Goal: Task Accomplishment & Management: Complete application form

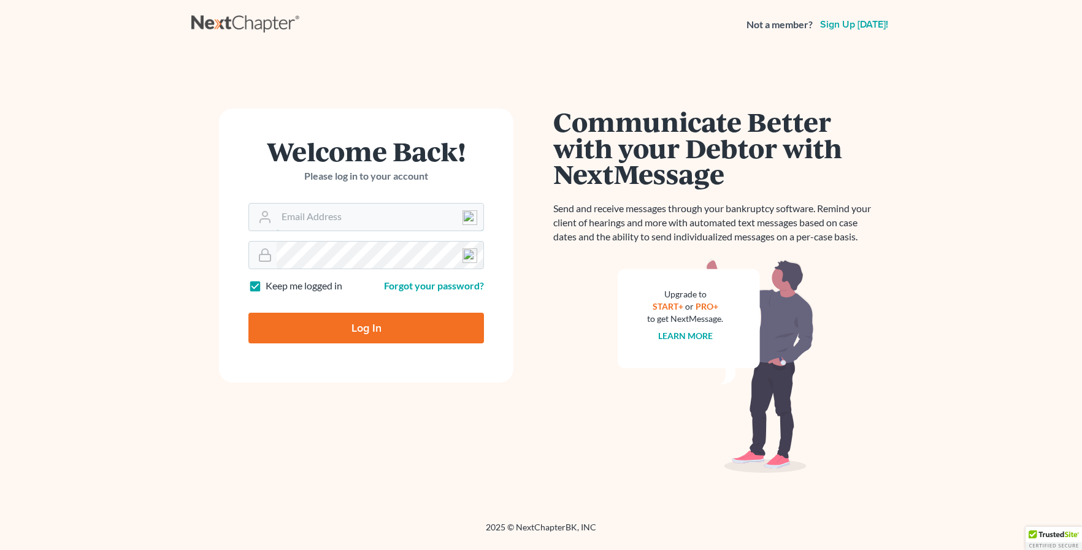
type input "[EMAIL_ADDRESS][DOMAIN_NAME]"
click at [364, 320] on input "Log In" at bounding box center [367, 328] width 236 height 31
type input "Thinking..."
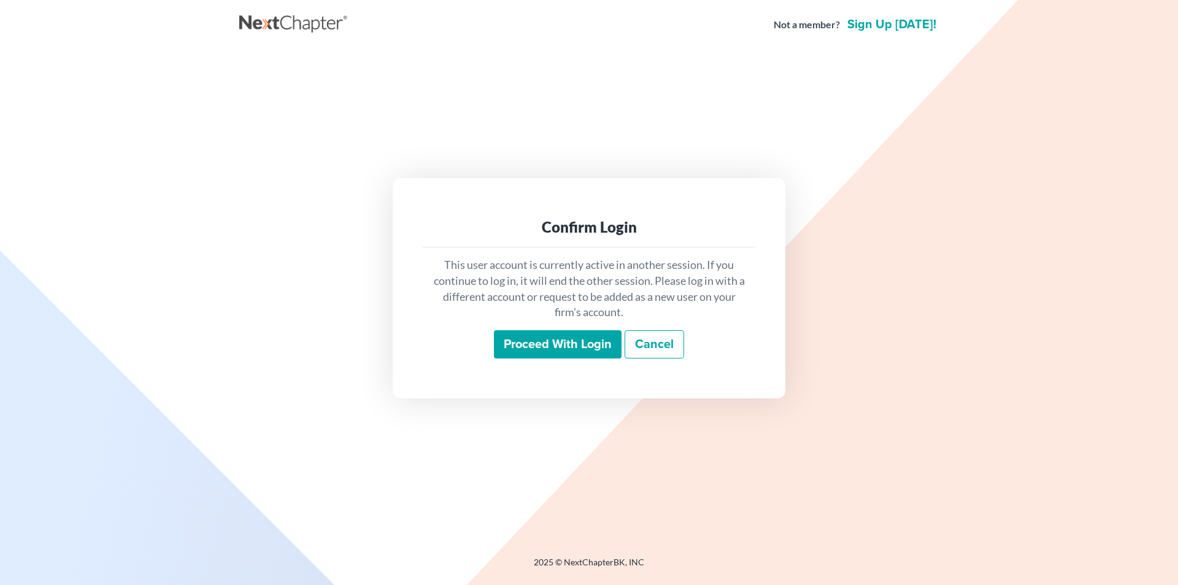
click at [584, 350] on input "Proceed with login" at bounding box center [558, 344] width 128 height 28
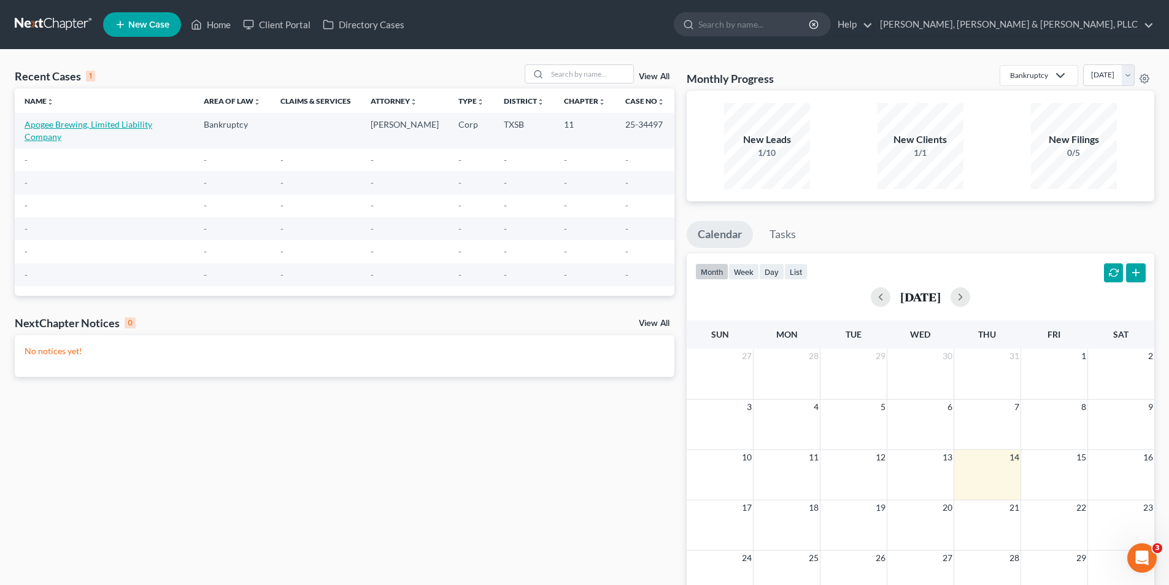
click at [152, 125] on link "Apogee Brewing, Limited Liability Company" at bounding box center [89, 130] width 128 height 23
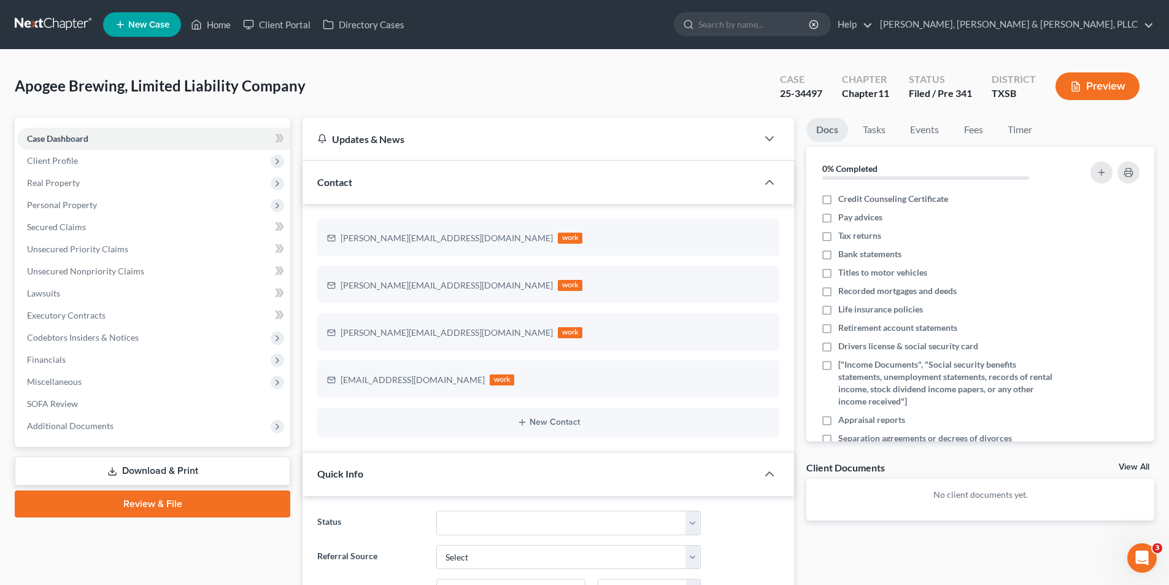
click at [1149, 561] on div "Open Intercom Messenger" at bounding box center [1142, 558] width 41 height 41
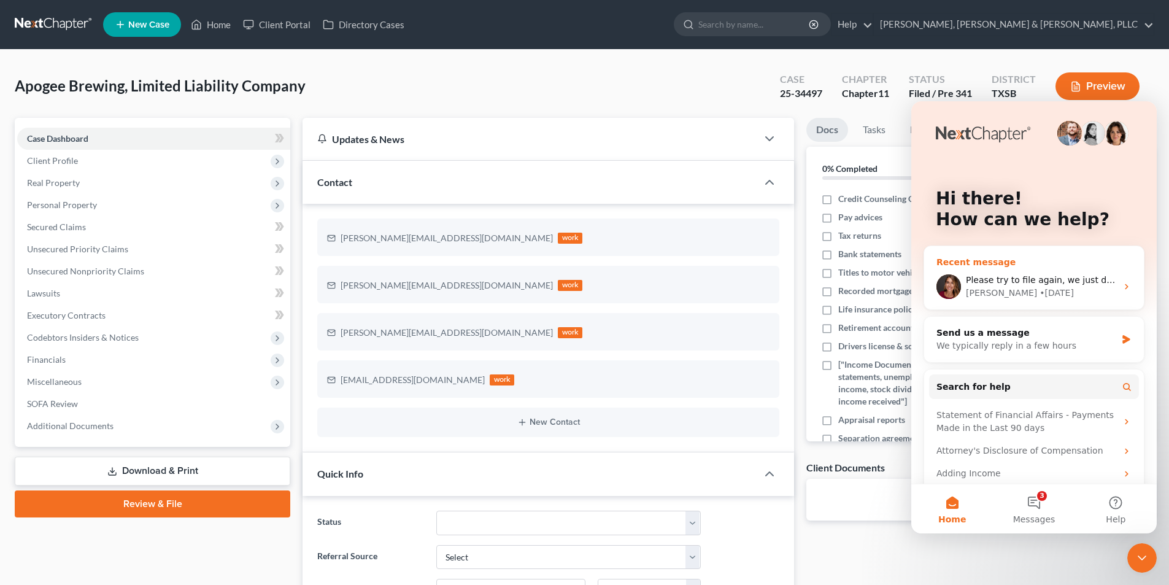
click at [1043, 298] on div "[PERSON_NAME] • [DATE]" at bounding box center [1041, 293] width 151 height 13
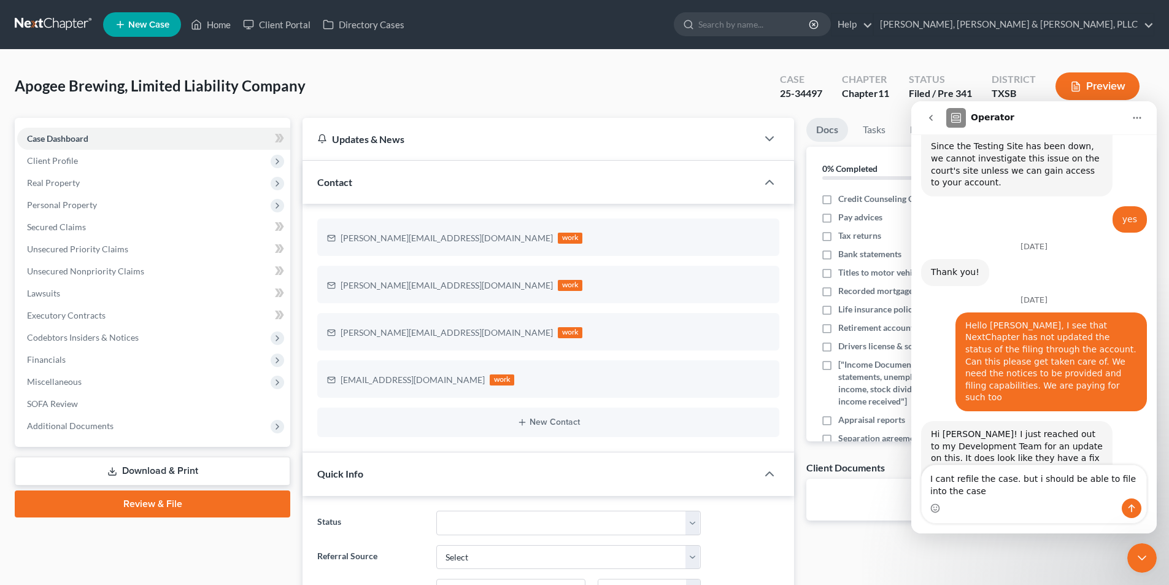
scroll to position [998, 0]
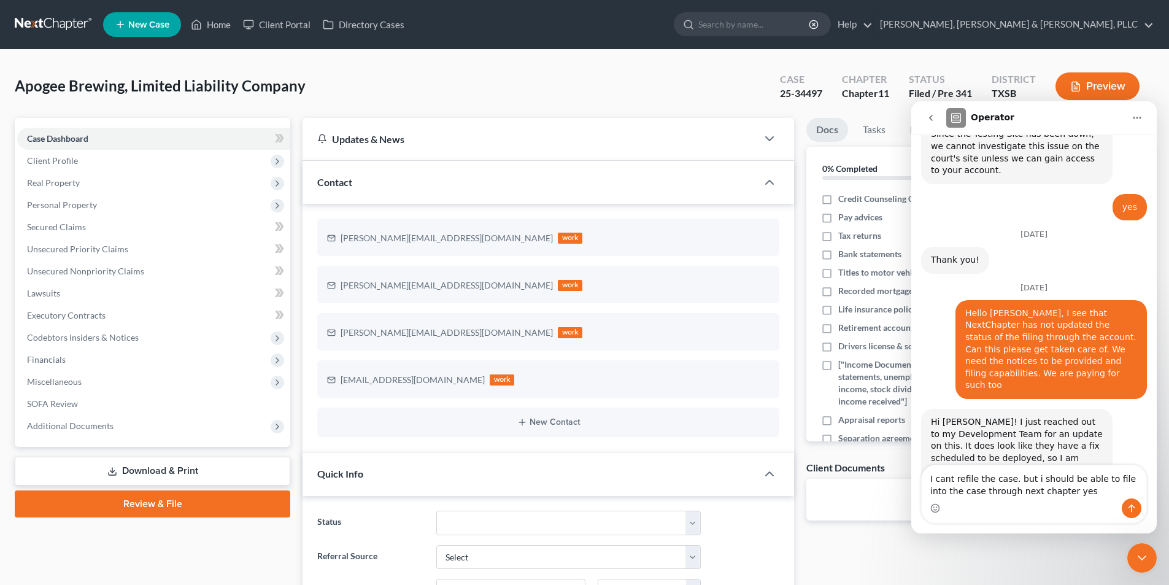
type textarea "I cant refile the case. but i should be able to file into the case through next…"
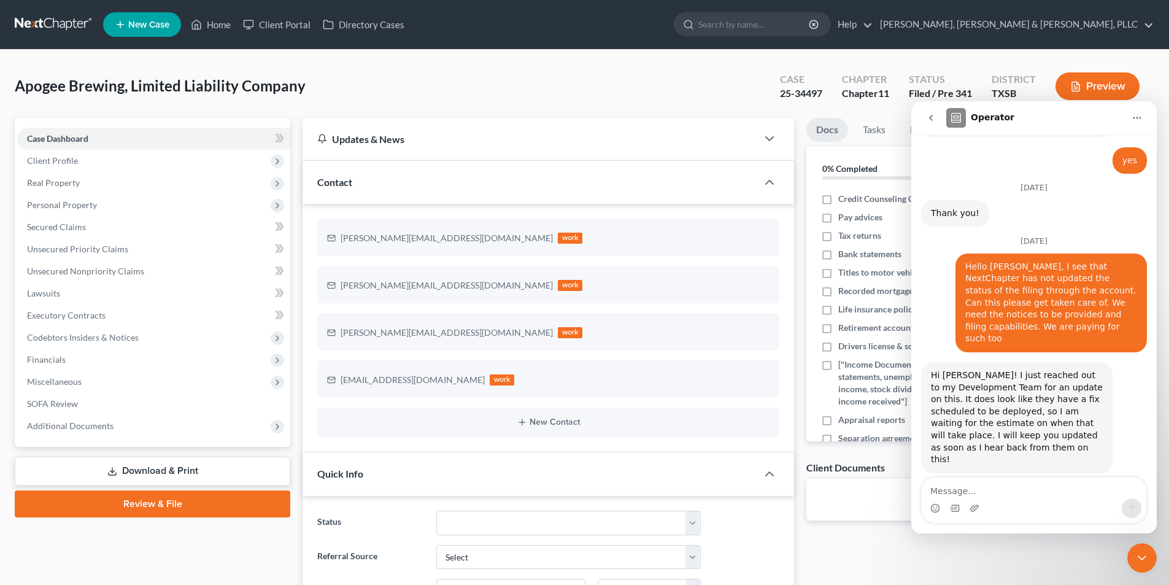
scroll to position [1052, 0]
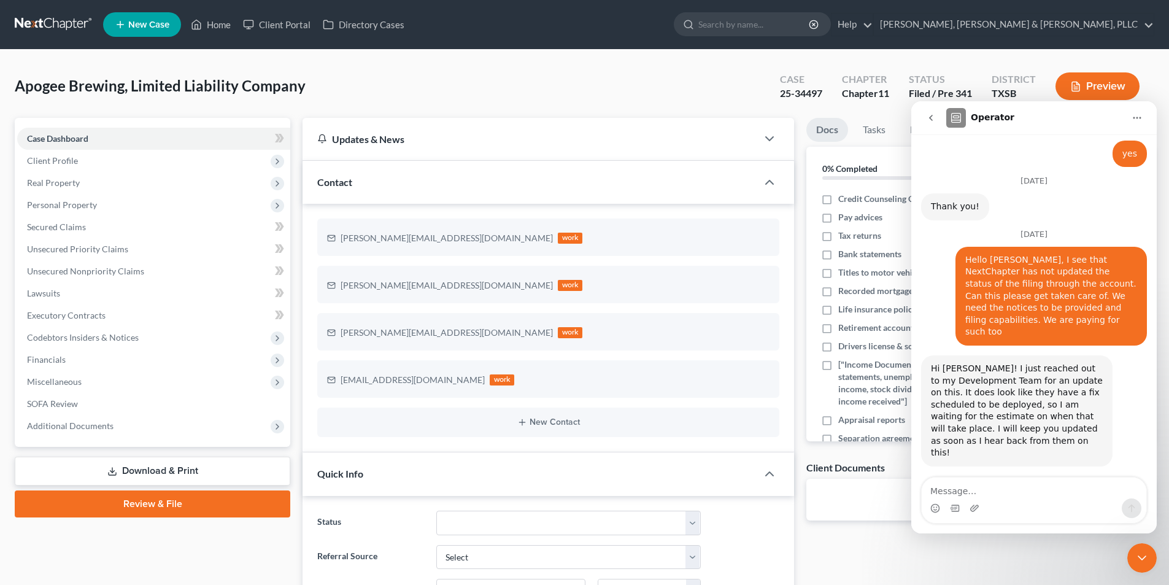
click at [938, 124] on button "go back" at bounding box center [930, 117] width 23 height 23
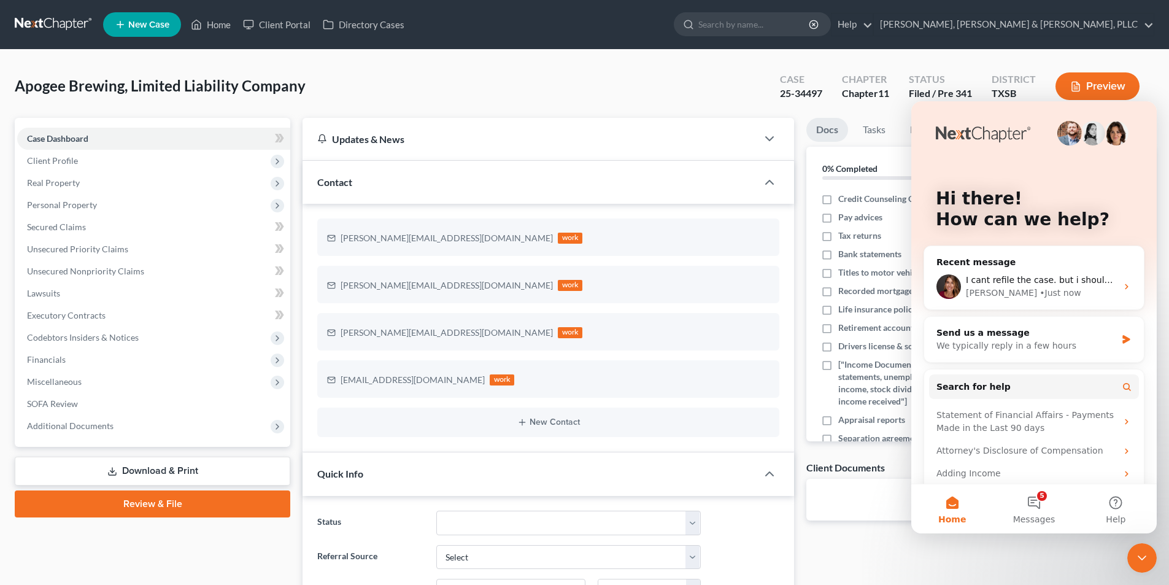
scroll to position [0, 0]
click at [1045, 511] on button "5 Messages" at bounding box center [1034, 508] width 82 height 49
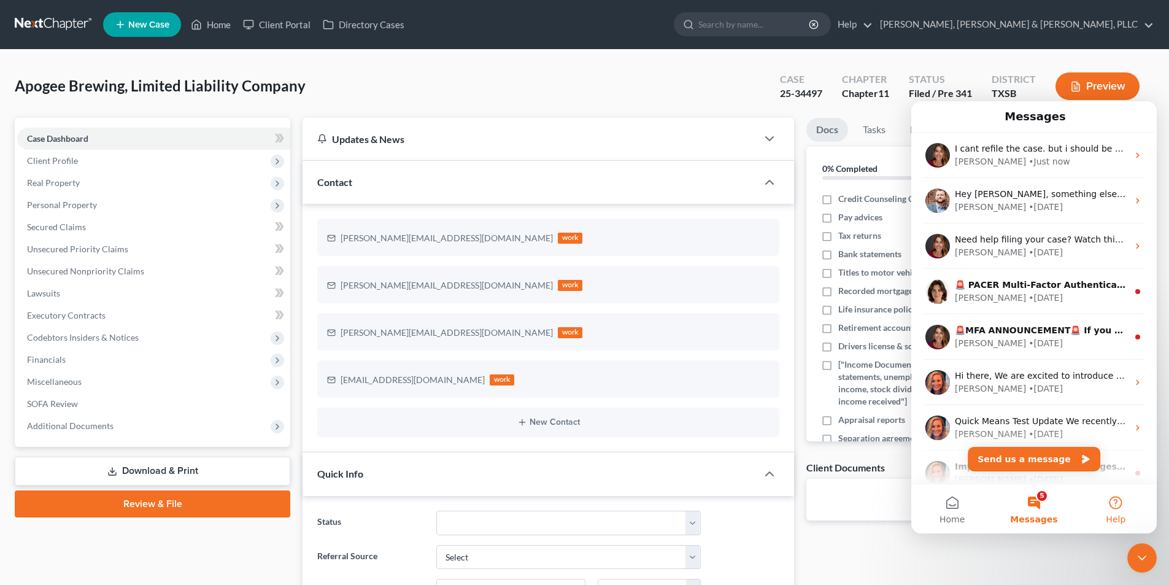
click at [1121, 517] on span "Help" at bounding box center [1116, 519] width 20 height 9
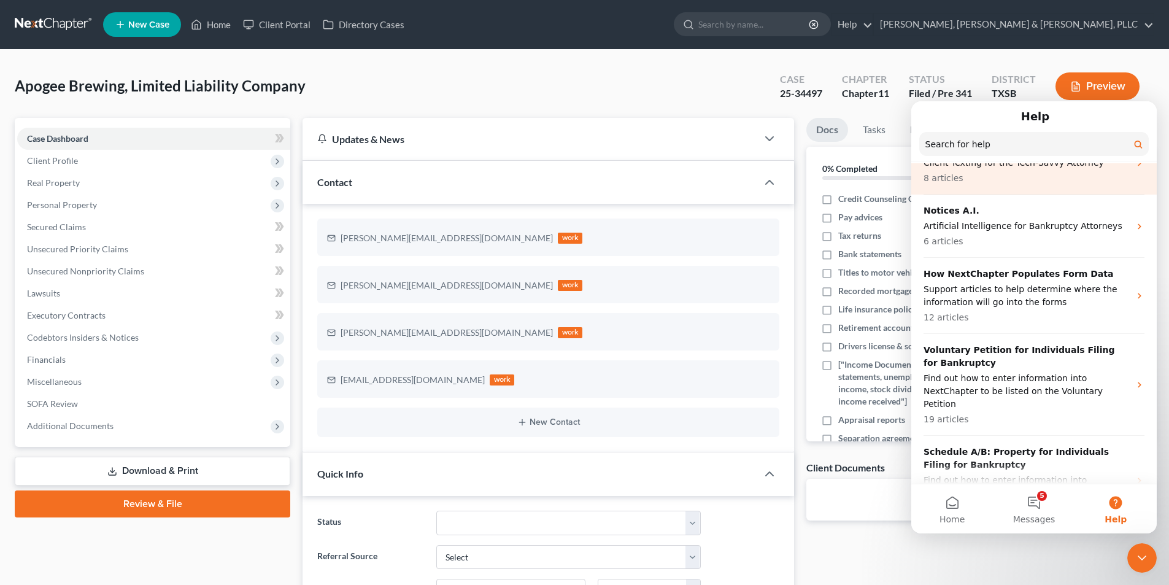
scroll to position [552, 0]
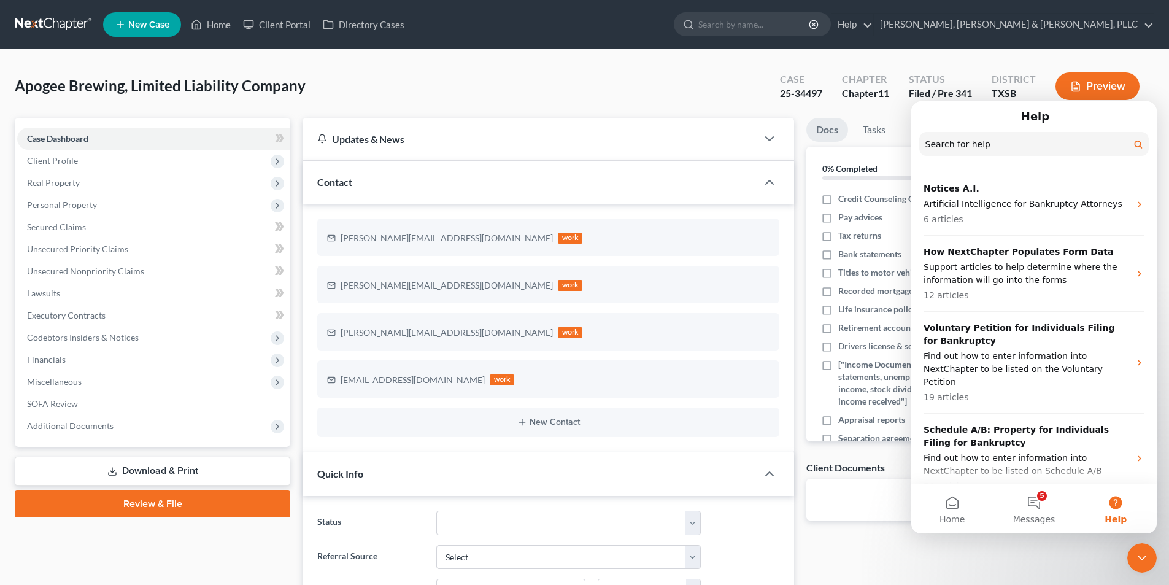
click at [420, 85] on div "Apogee Brewing, Limited Liability Company Upgraded Case 25-34497 Chapter Chapte…" at bounding box center [585, 90] width 1140 height 53
click at [1133, 551] on div "Close Intercom Messenger" at bounding box center [1141, 557] width 29 height 29
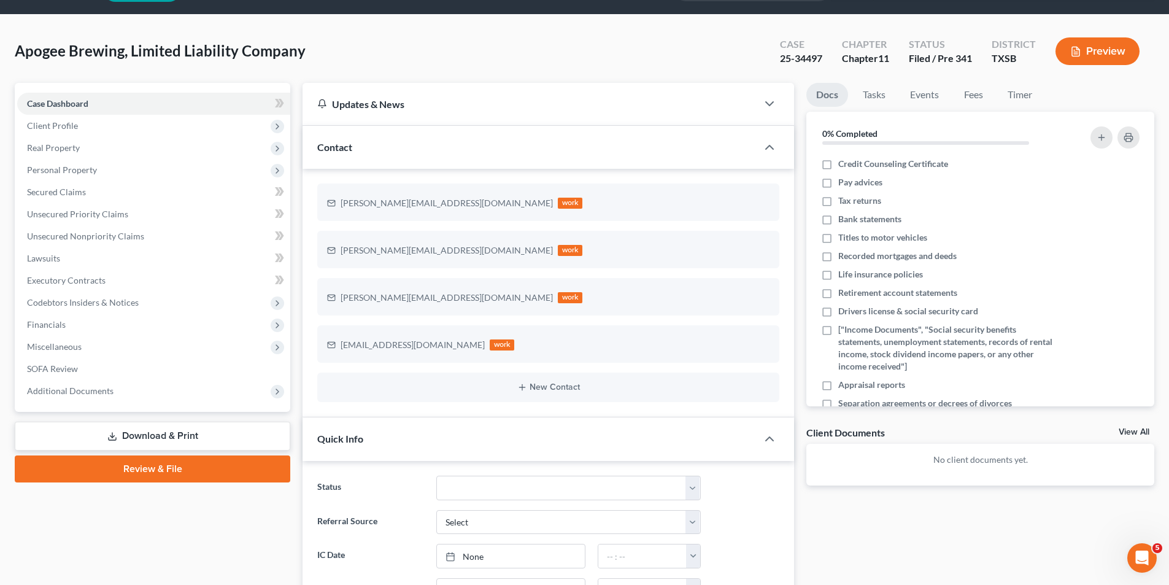
scroll to position [33, 0]
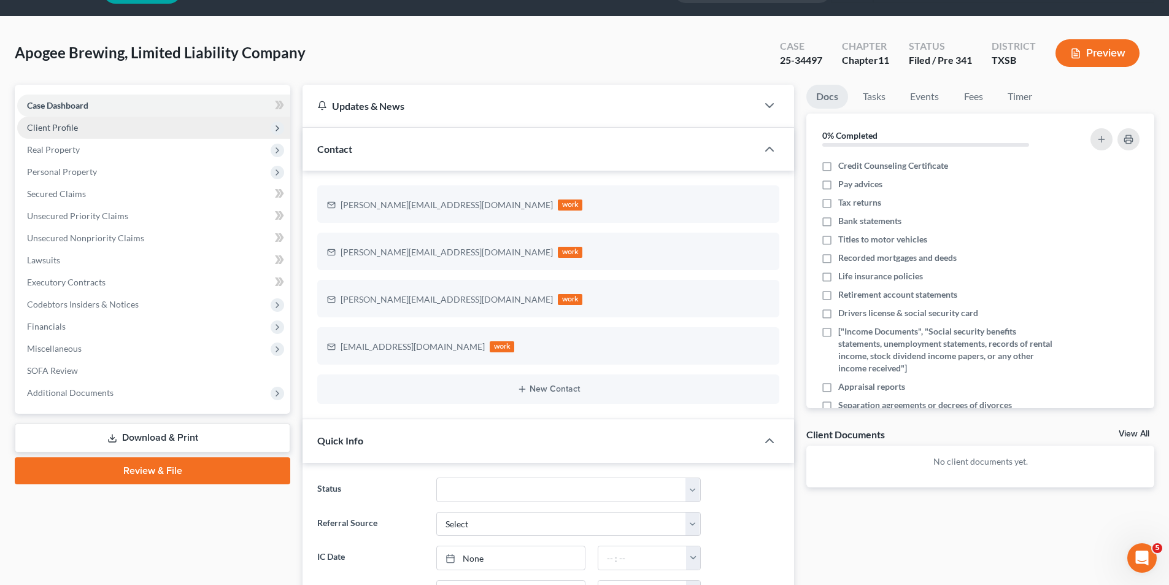
click at [175, 126] on span "Client Profile" at bounding box center [153, 128] width 273 height 22
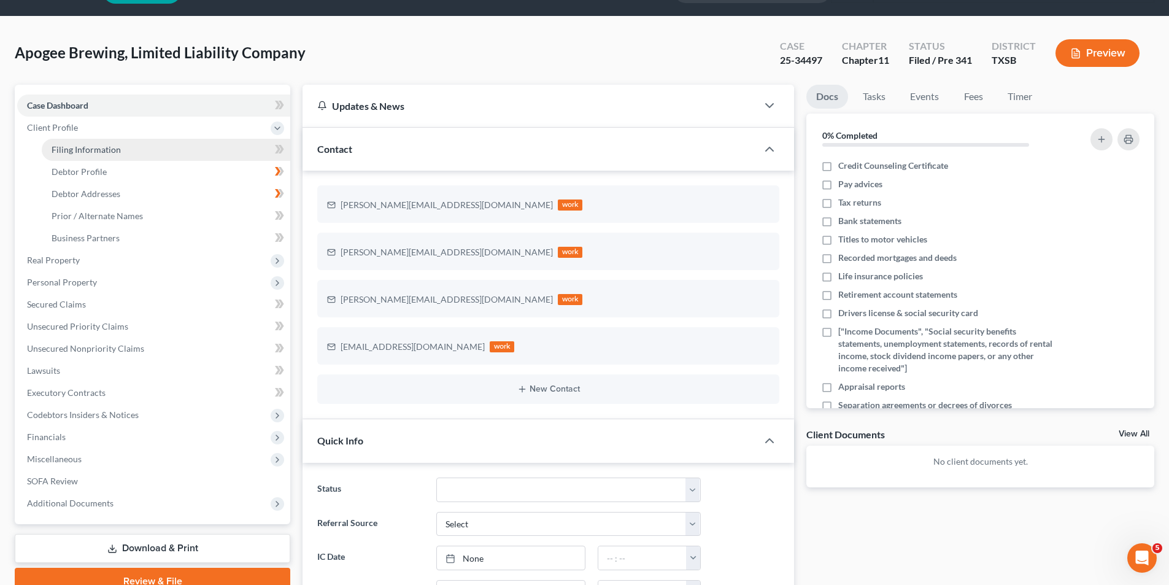
click at [171, 146] on link "Filing Information" at bounding box center [166, 150] width 249 height 22
select select "3"
select select "1"
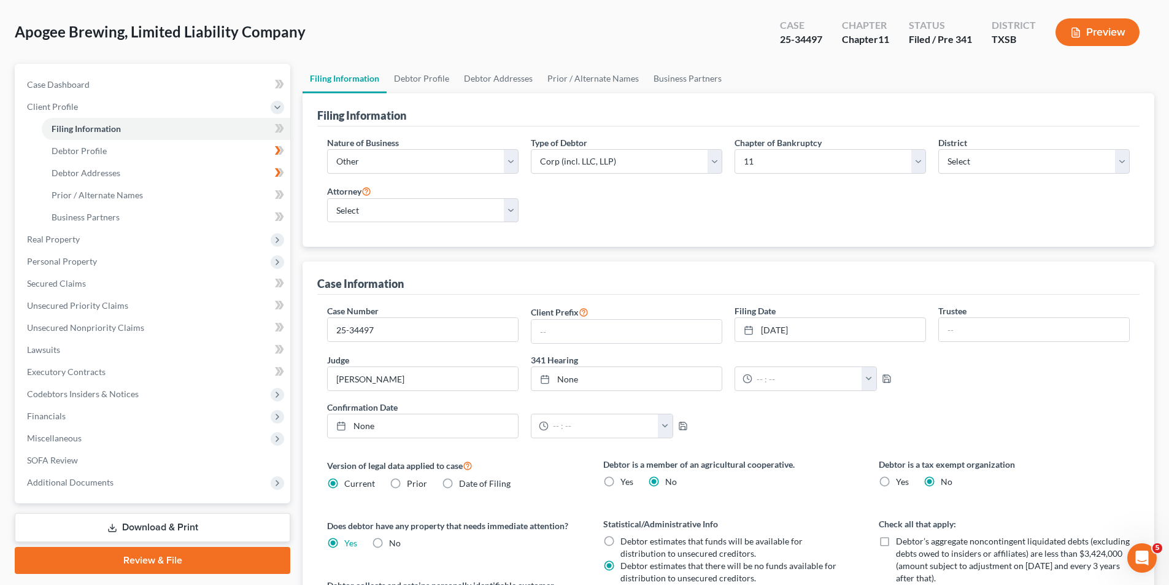
scroll to position [61, 0]
